Goal: Check status: Check status

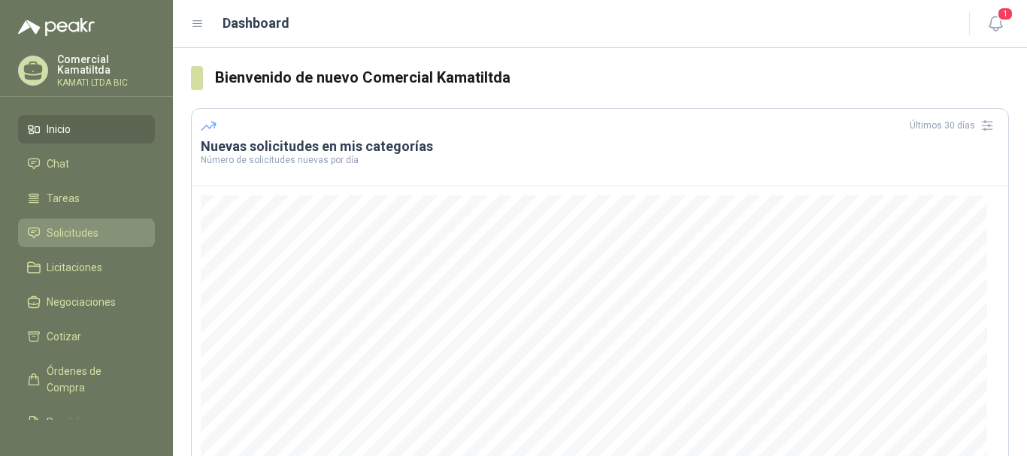
click at [77, 232] on span "Solicitudes" at bounding box center [73, 233] width 52 height 17
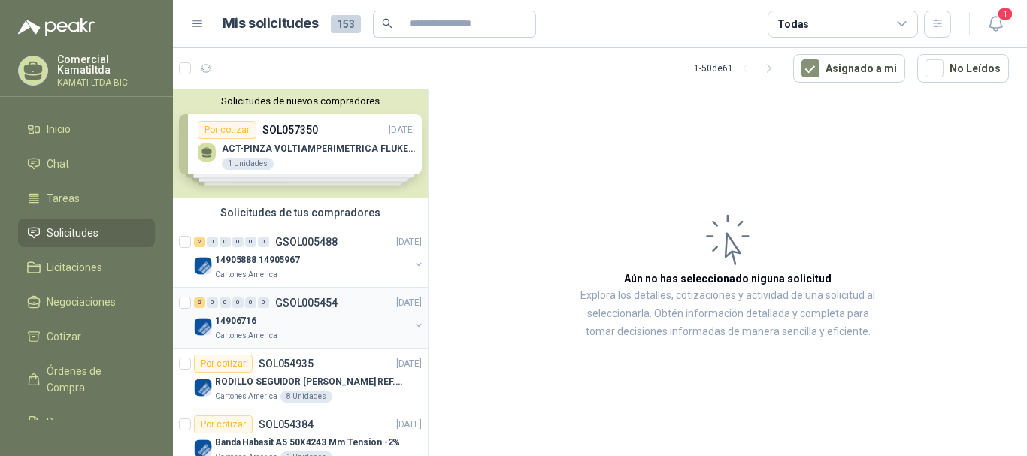
scroll to position [150, 0]
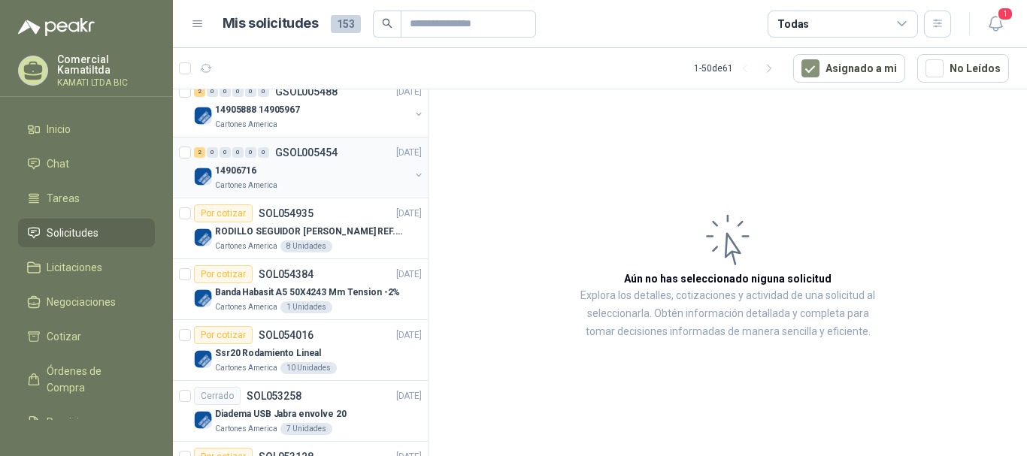
click at [380, 168] on div "14906716" at bounding box center [312, 171] width 195 height 18
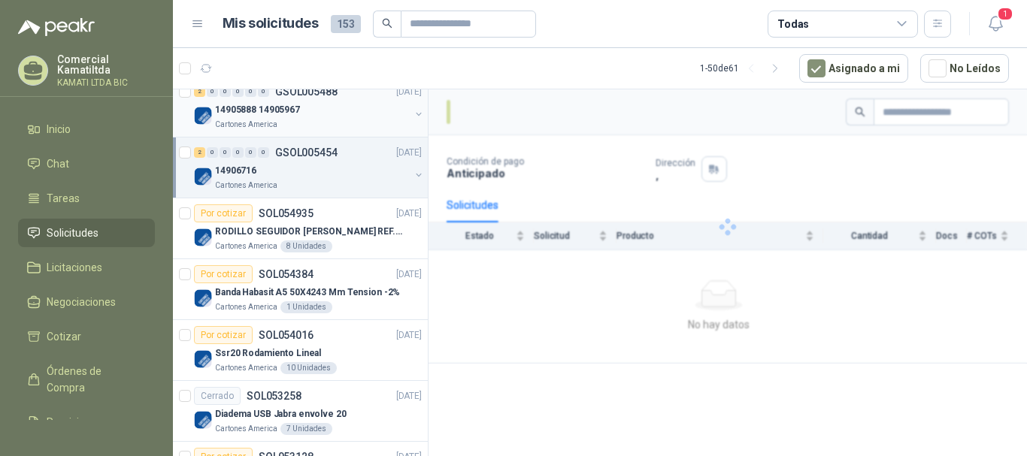
scroll to position [75, 0]
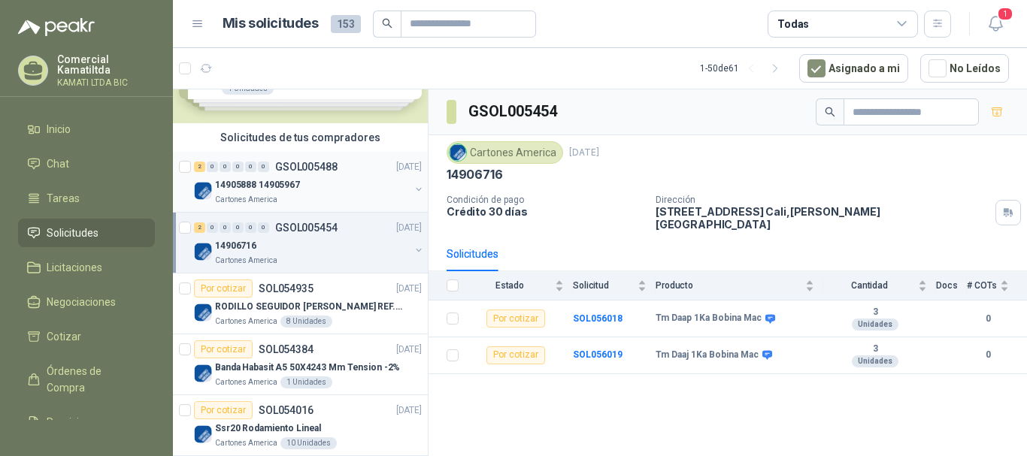
click at [413, 186] on button "button" at bounding box center [419, 189] width 12 height 12
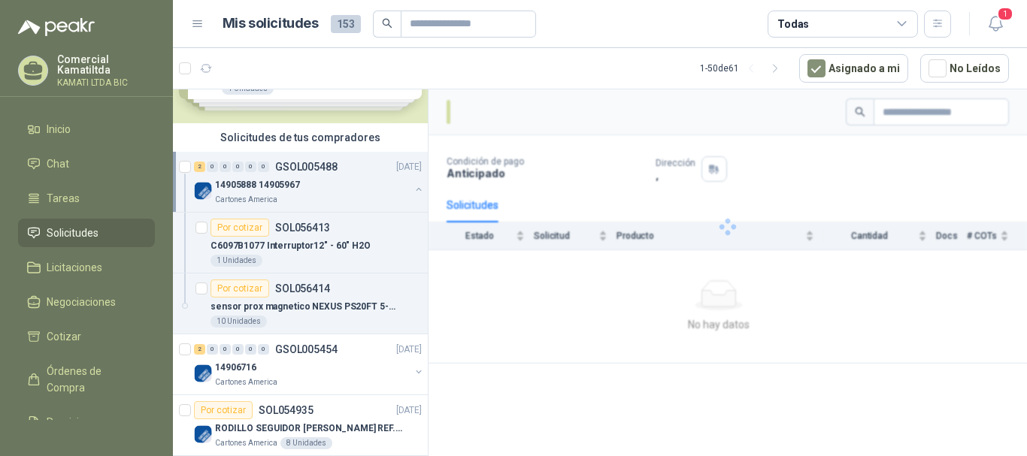
click at [397, 186] on div "14905888 14905967" at bounding box center [312, 185] width 195 height 18
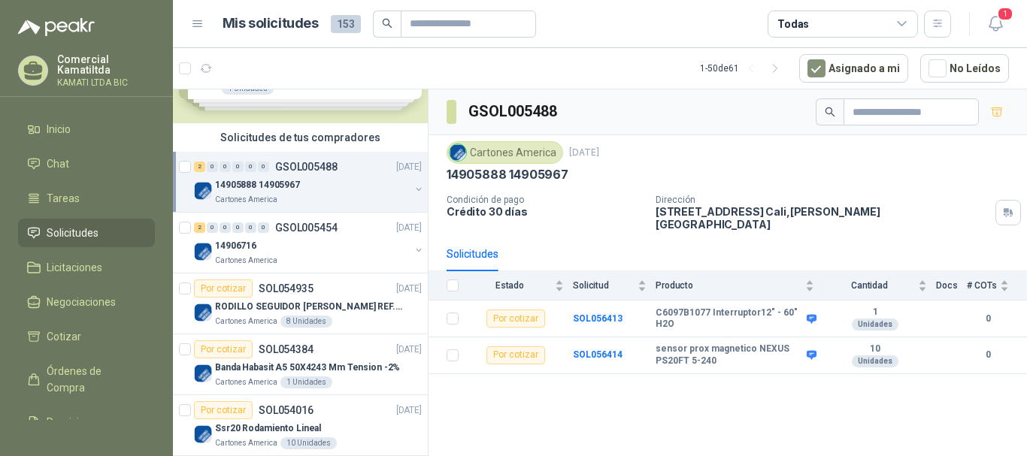
click at [397, 186] on div "14905888 14905967" at bounding box center [312, 185] width 195 height 18
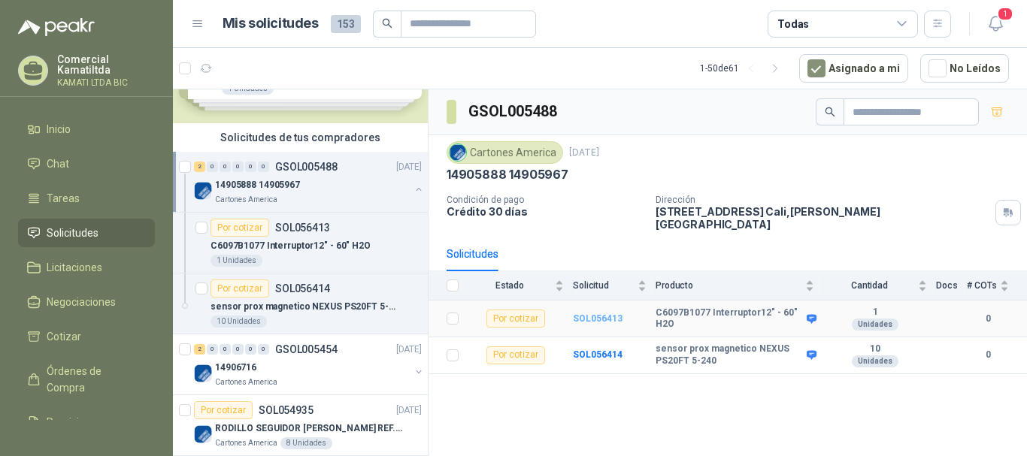
click at [606, 313] on b "SOL056413" at bounding box center [598, 318] width 50 height 11
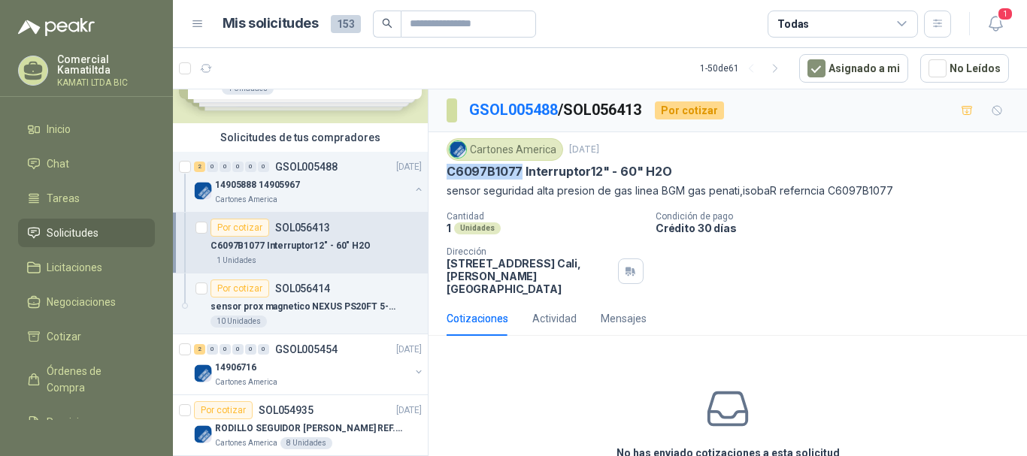
drag, startPoint x: 447, startPoint y: 174, endPoint x: 518, endPoint y: 173, distance: 70.7
click at [518, 173] on p "C6097B1077 Interruptor12" - 60" H2O" at bounding box center [559, 172] width 226 height 16
copy p "C6097B1077"
click at [253, 378] on p "Cartones America" at bounding box center [246, 383] width 62 height 12
